Goal: Information Seeking & Learning: Learn about a topic

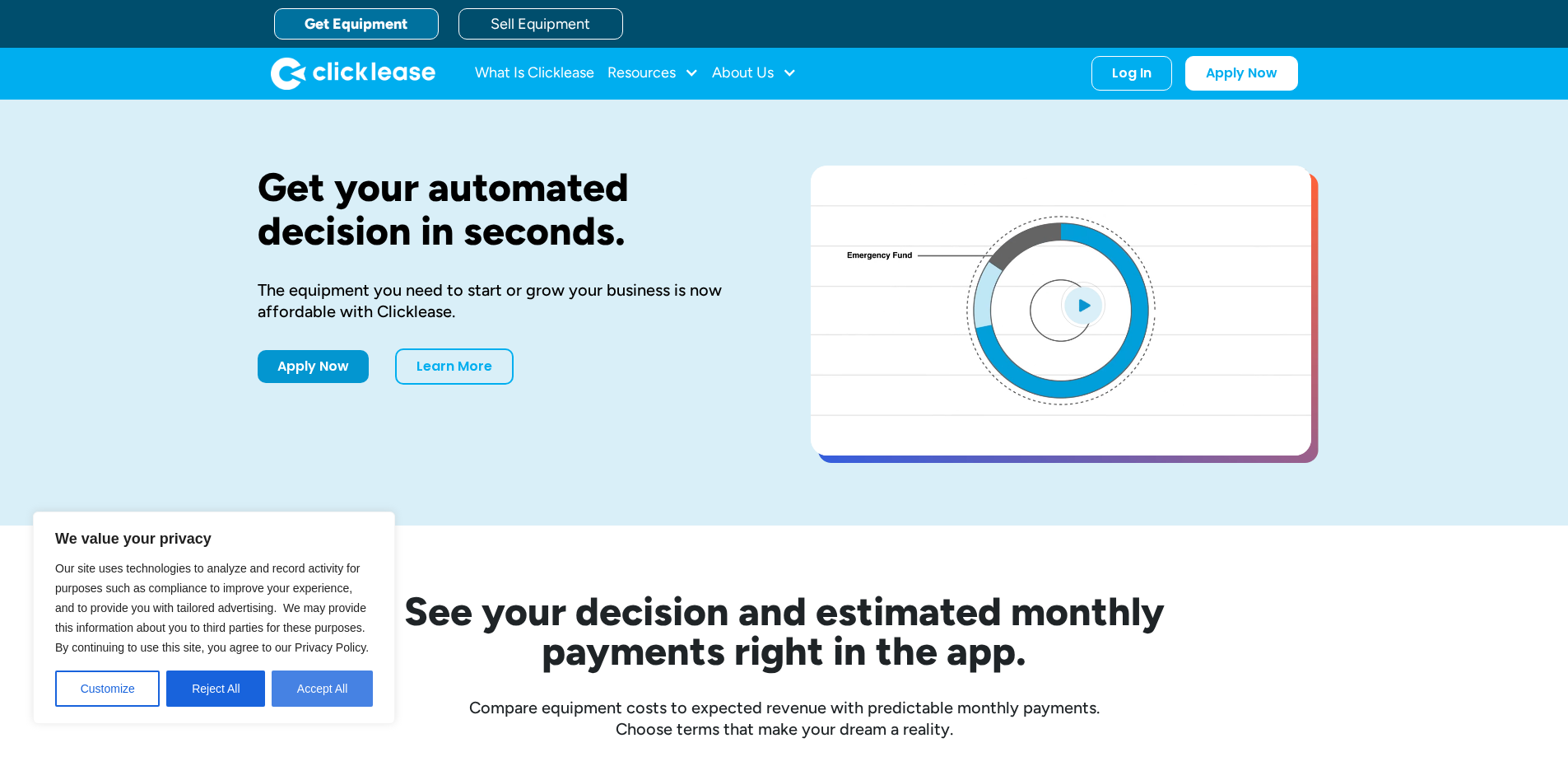
drag, startPoint x: 297, startPoint y: 693, endPoint x: 522, endPoint y: 699, distance: 225.1
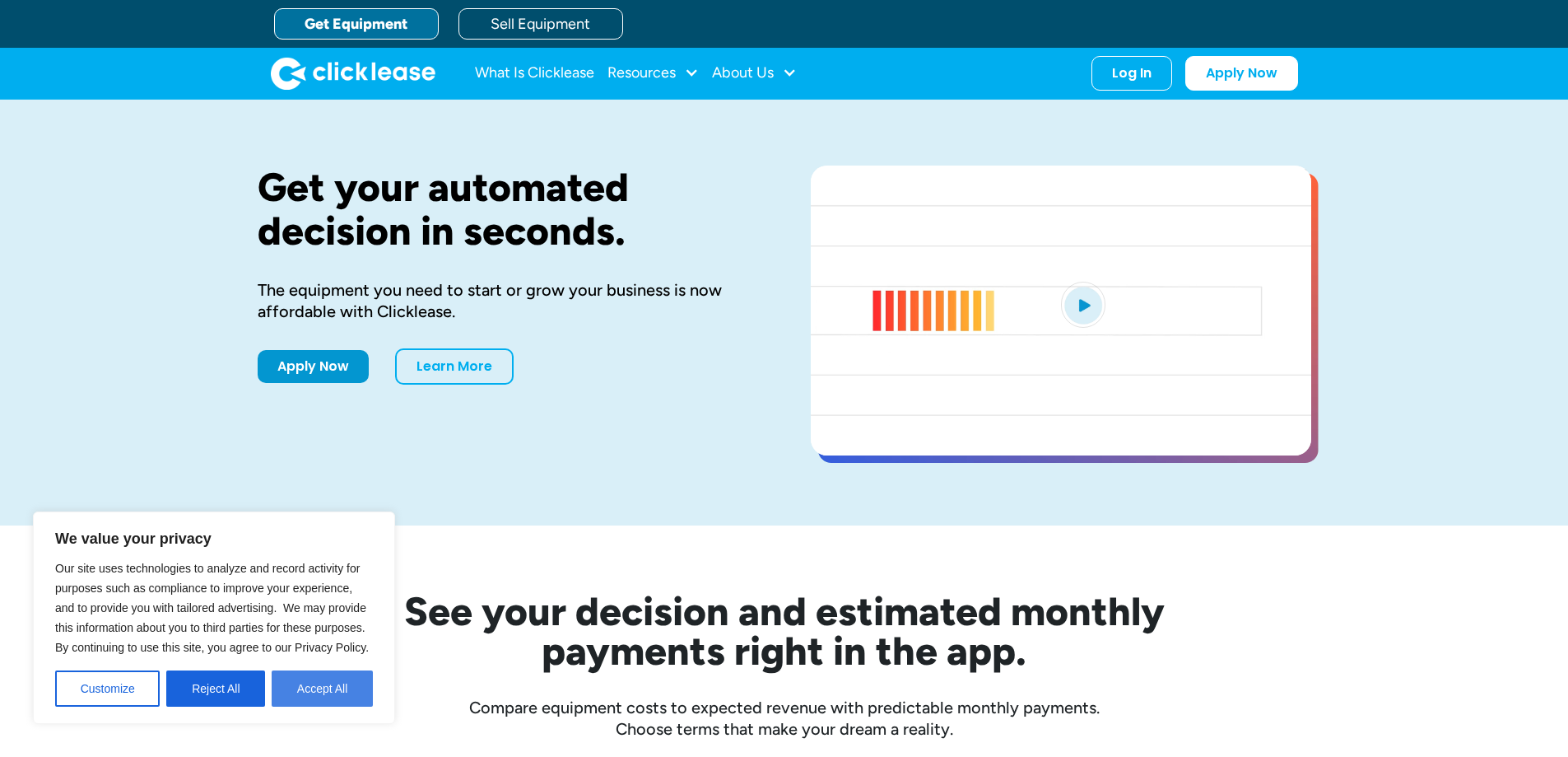
click at [298, 693] on button "Accept All" at bounding box center [323, 688] width 101 height 36
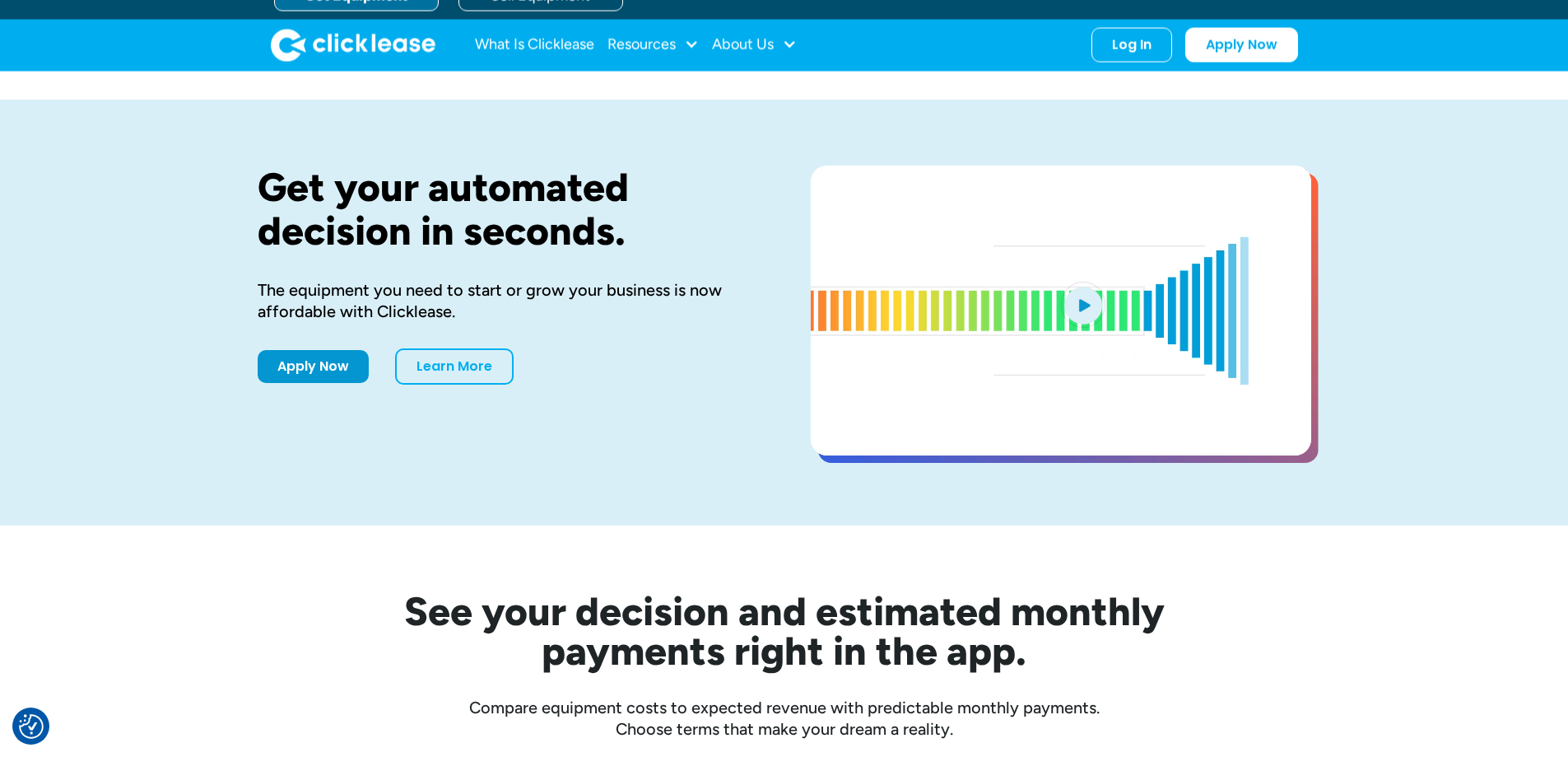
scroll to position [83, 0]
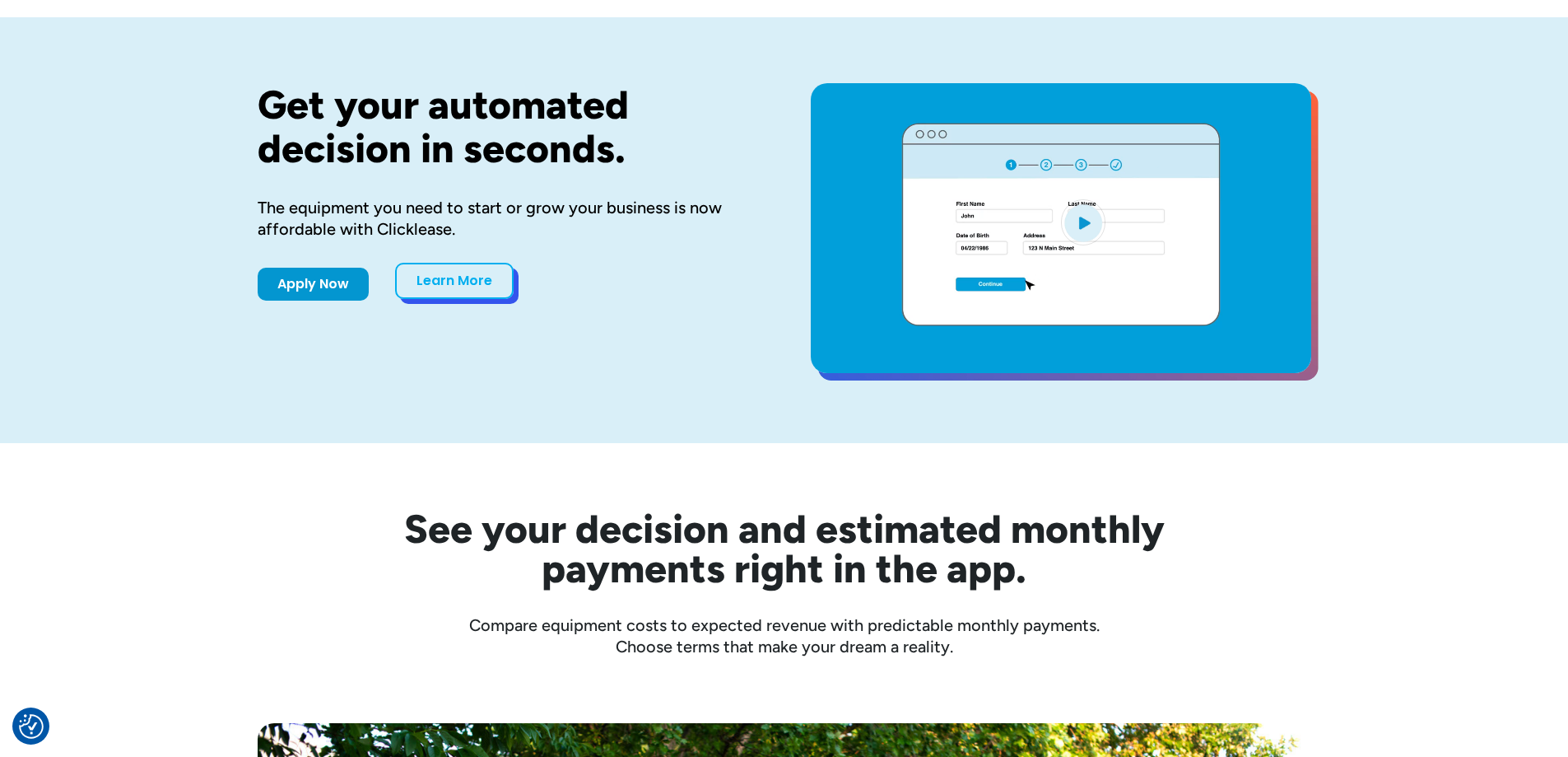
click at [420, 278] on link "Learn More" at bounding box center [455, 280] width 119 height 36
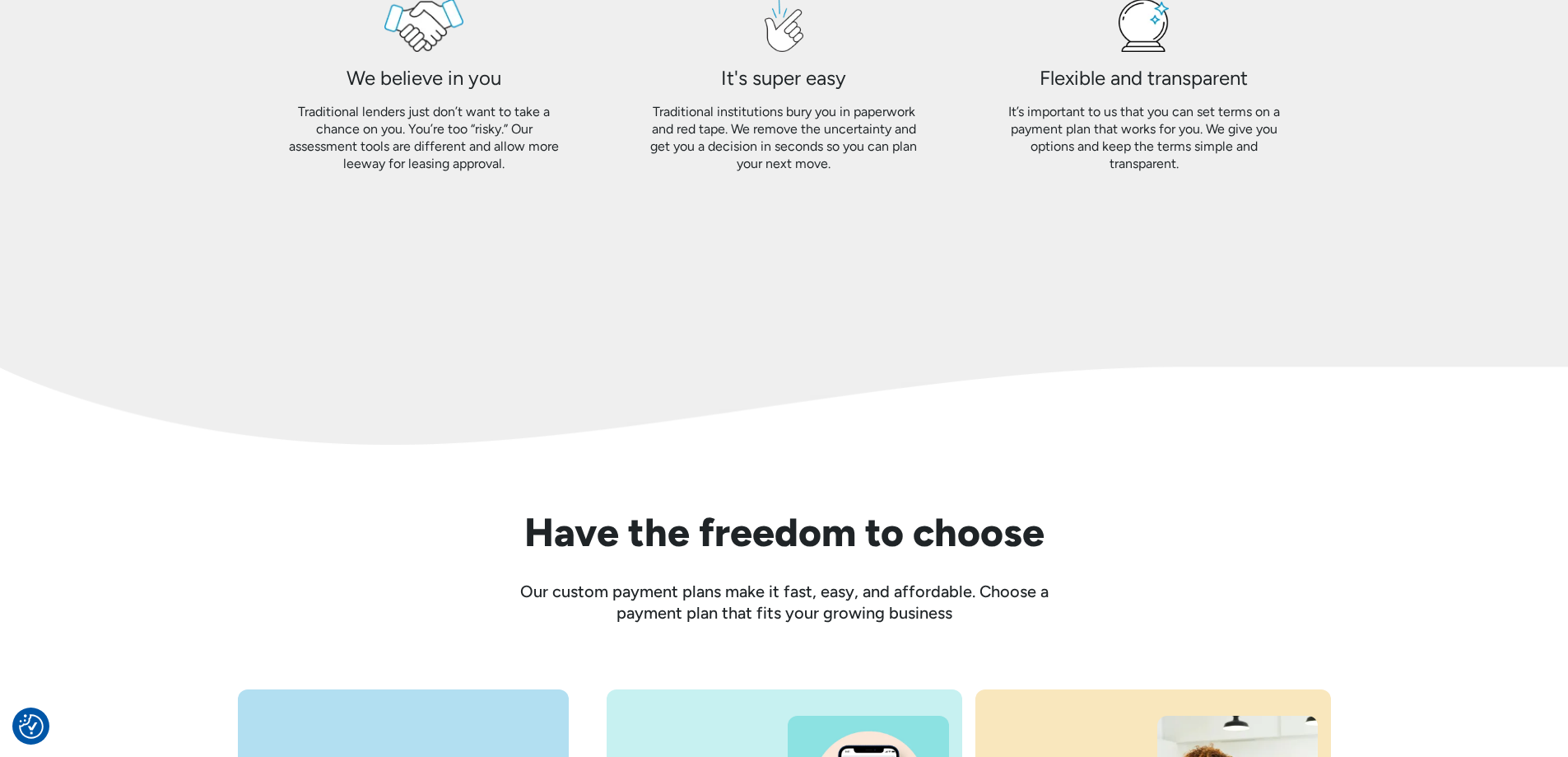
scroll to position [2141, 0]
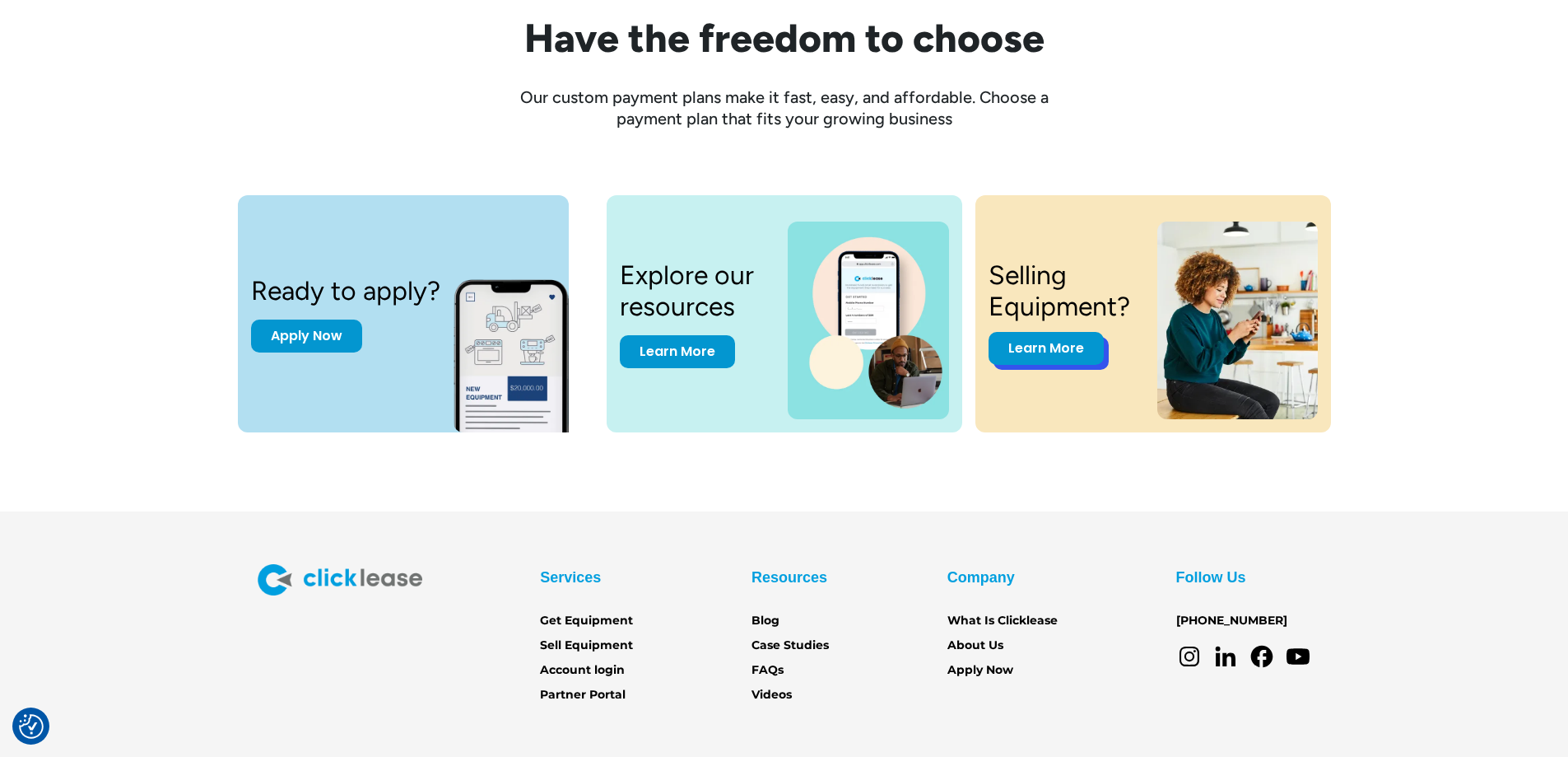
click at [1077, 360] on link "Learn More" at bounding box center [1046, 348] width 116 height 33
